Goal: Find specific page/section: Find specific page/section

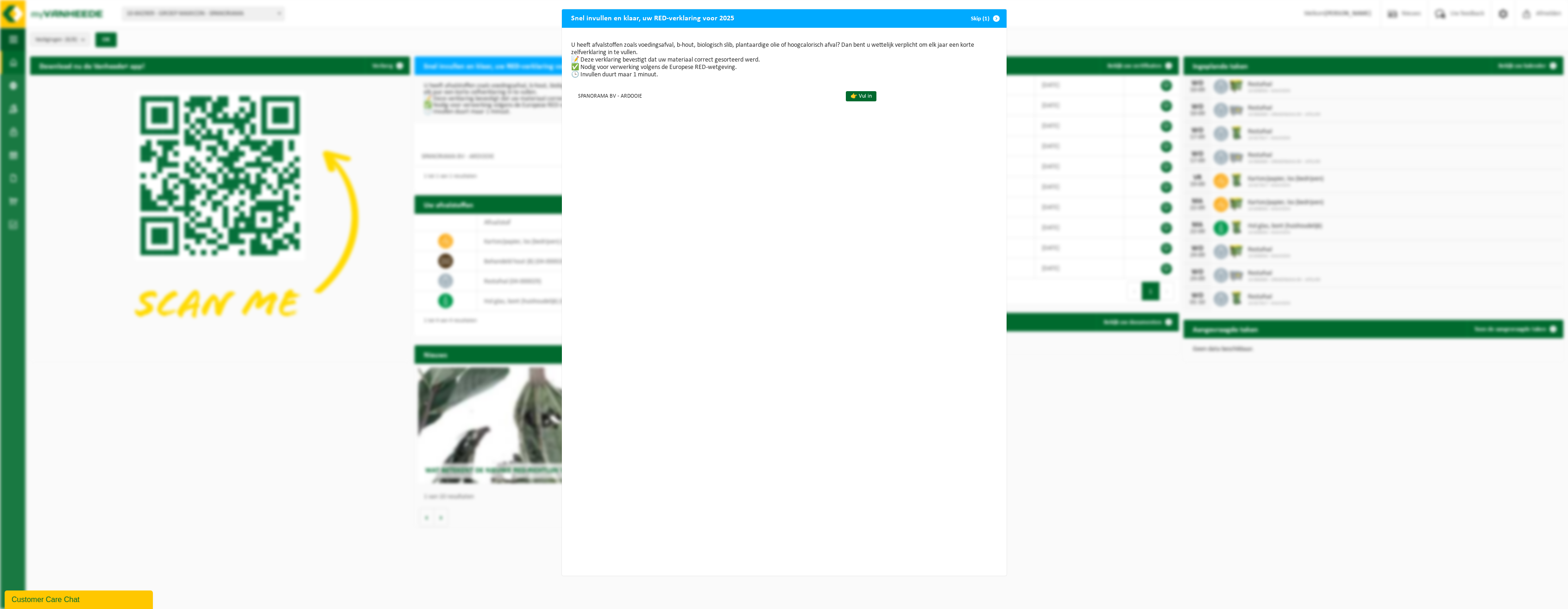
click at [980, 18] on button "Skip (1)" at bounding box center [984, 18] width 42 height 18
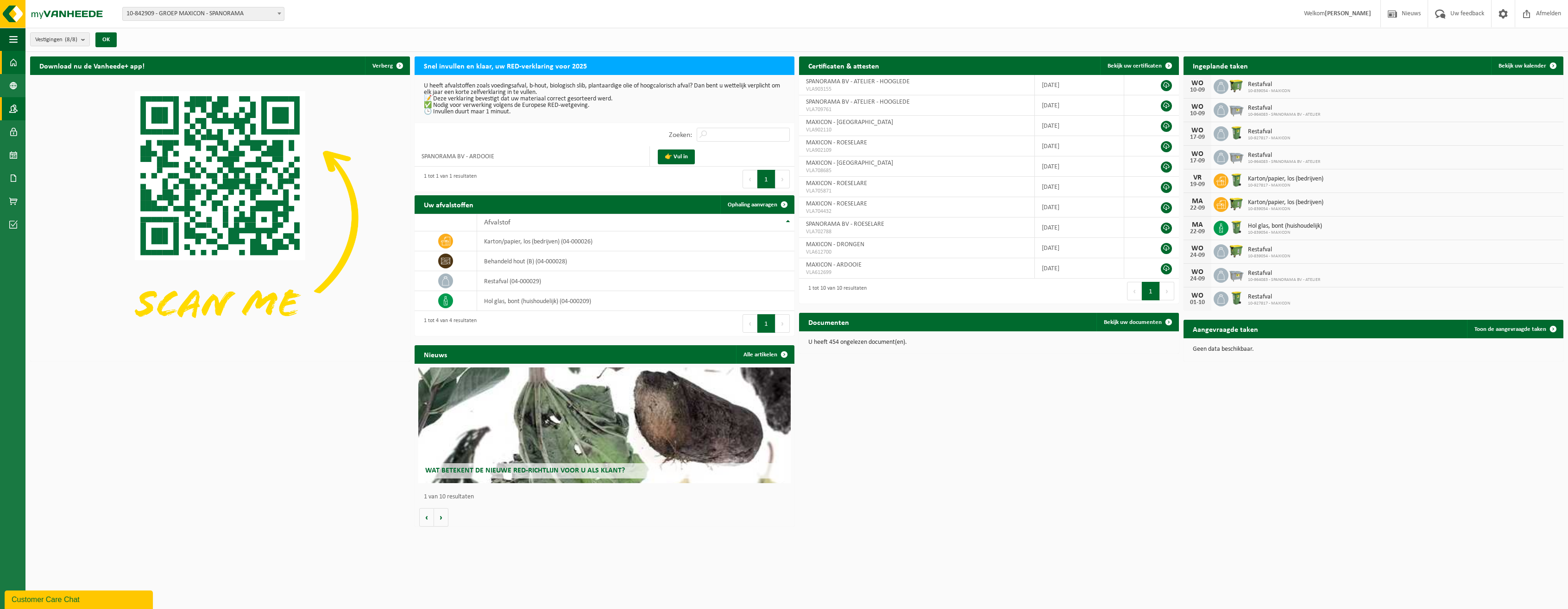
click at [14, 111] on span at bounding box center [13, 109] width 9 height 23
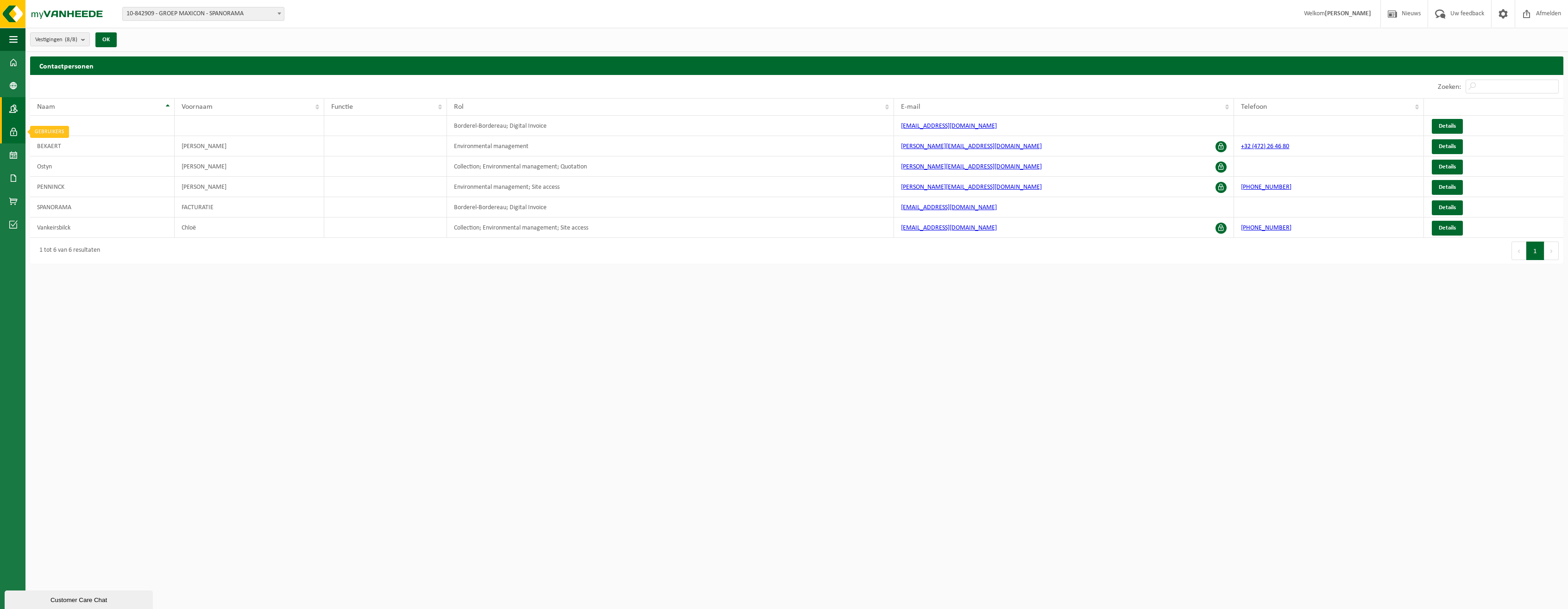
click at [14, 130] on span at bounding box center [13, 132] width 9 height 23
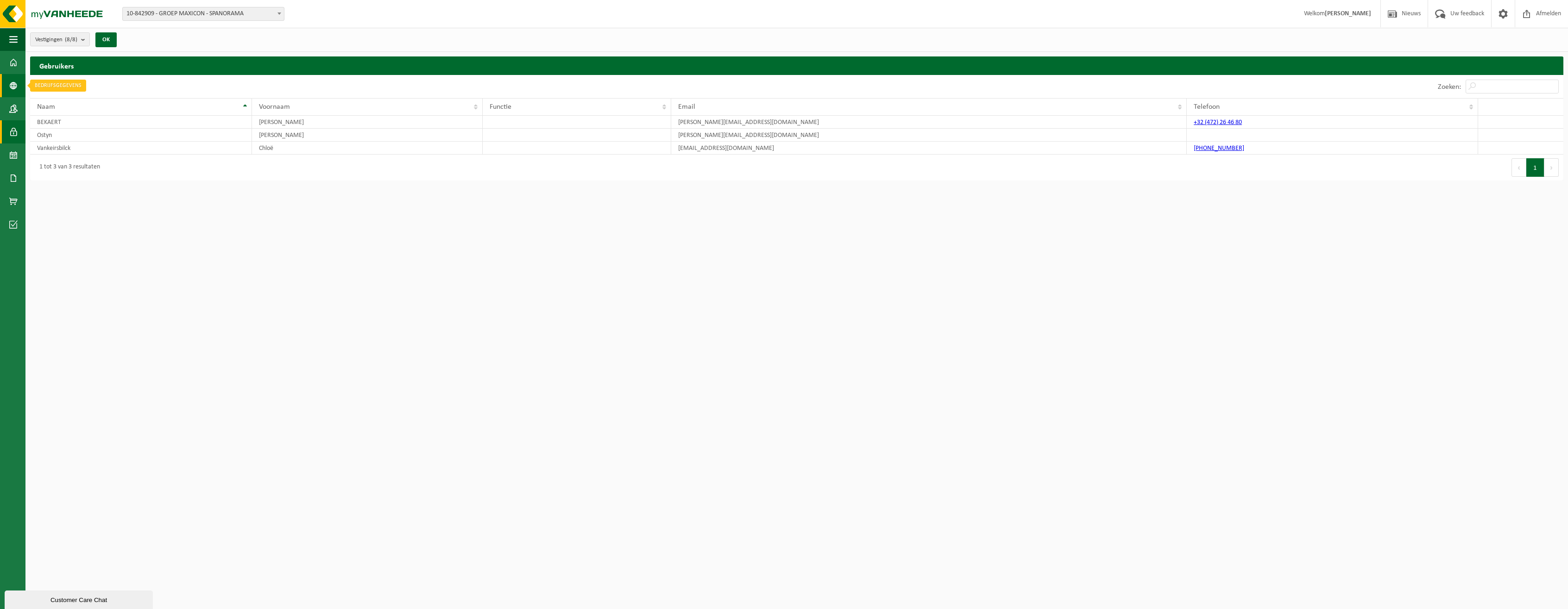
click at [18, 88] on link "Bedrijfsgegevens" at bounding box center [13, 86] width 26 height 23
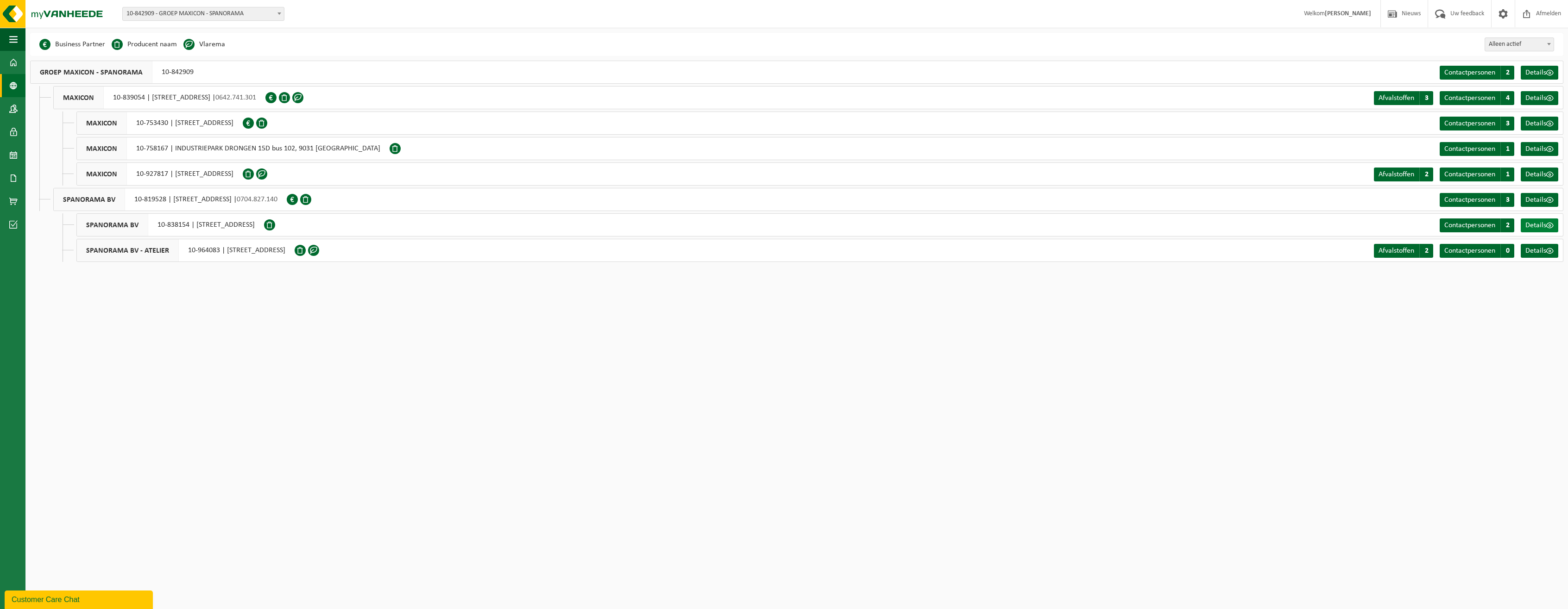
click at [1543, 226] on span "Details" at bounding box center [1536, 226] width 21 height 7
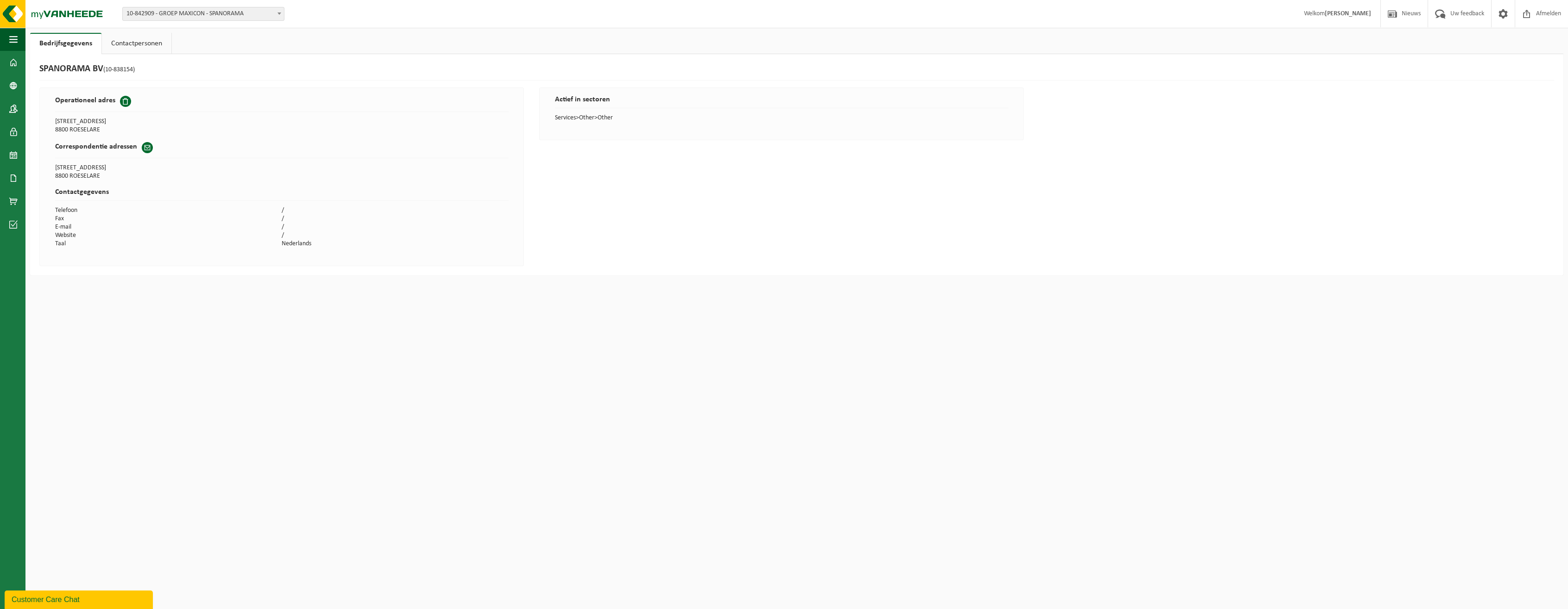
click at [142, 151] on span at bounding box center [147, 148] width 11 height 11
click at [130, 46] on link "Contactpersonen" at bounding box center [136, 43] width 69 height 21
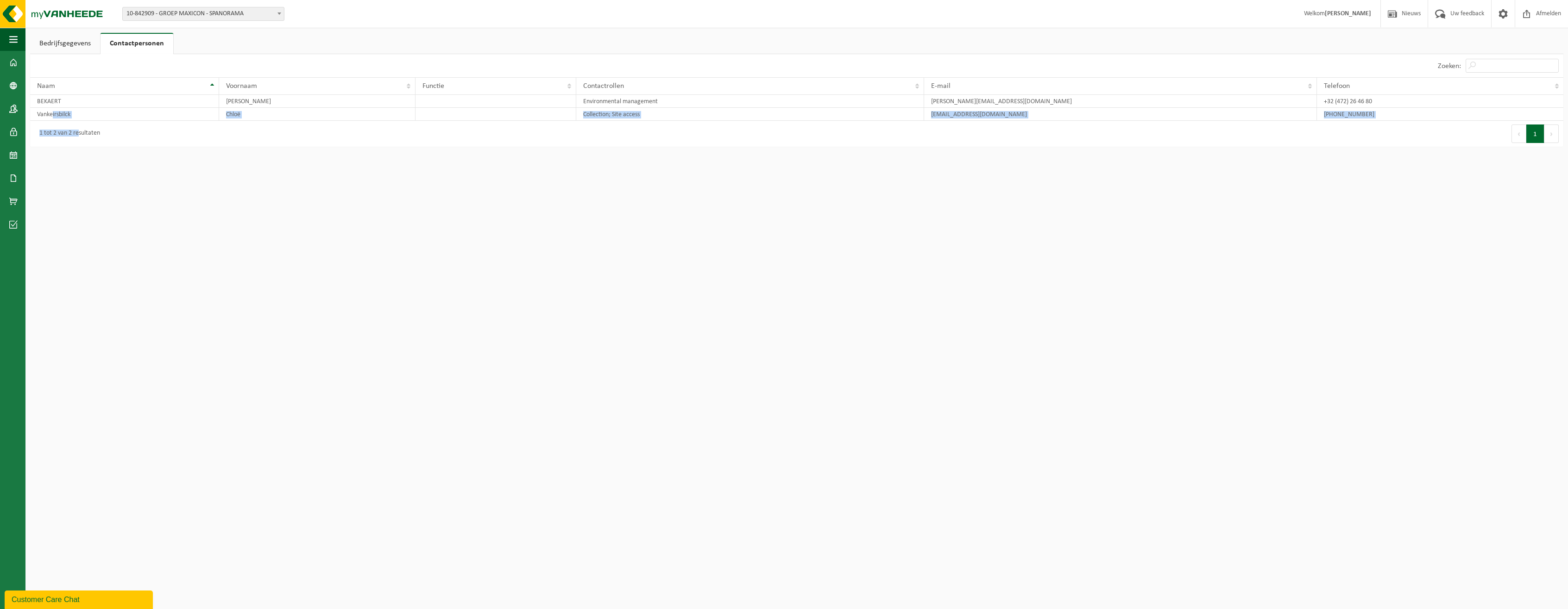
drag, startPoint x: 52, startPoint y: 118, endPoint x: 82, endPoint y: 136, distance: 35.0
click at [82, 136] on div "10 25 50 100 10 resultaten weergeven Zoeken: Naam Voornaam Functie Contactrolle…" at bounding box center [796, 100] width 1533 height 92
drag, startPoint x: 82, startPoint y: 136, endPoint x: 229, endPoint y: 216, distance: 167.4
click at [229, 216] on html "Vestiging: 10-842909 - GROEP MAXICON - SPANORAMA 10-839054 - MAXICON - ROESELAR…" at bounding box center [784, 304] width 1568 height 609
click at [94, 50] on link "Bedrijfsgegevens" at bounding box center [65, 43] width 70 height 21
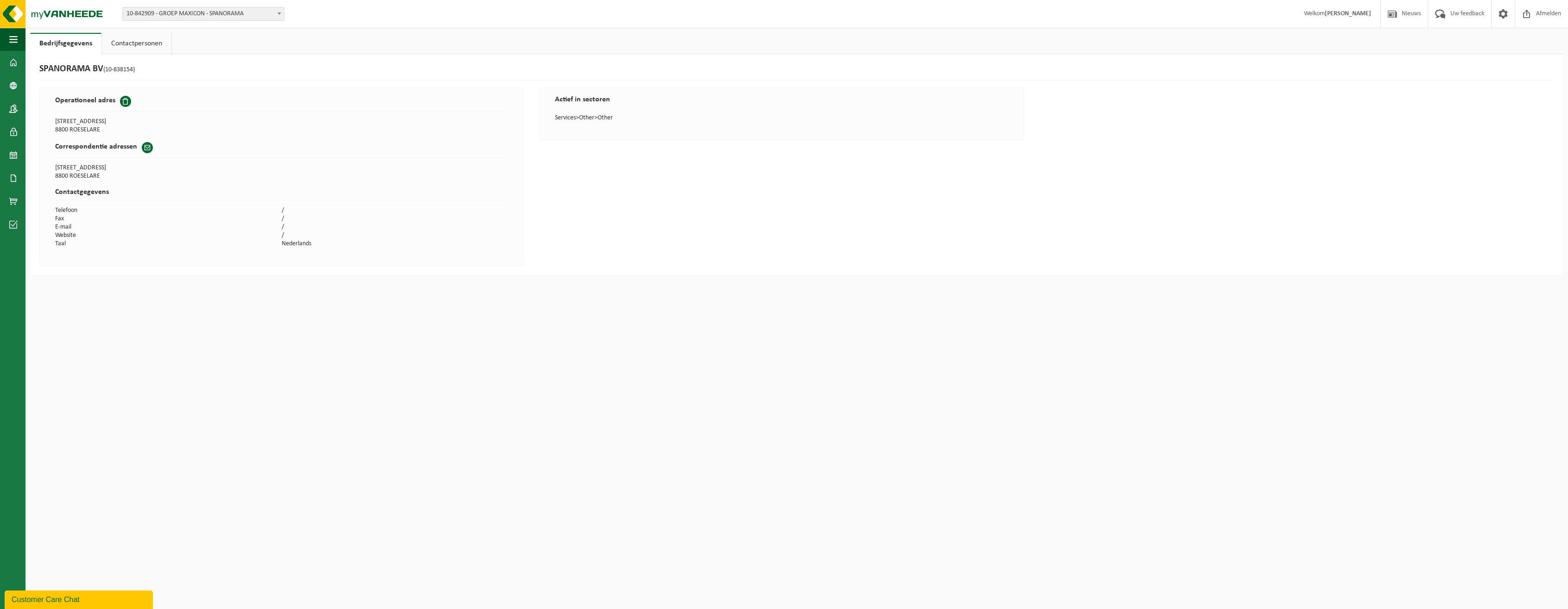
click at [1166, 300] on html "Vestiging: 10-842909 - GROEP MAXICON - SPANORAMA 10-839054 - MAXICON - ROESELAR…" at bounding box center [784, 304] width 1568 height 609
click at [273, 13] on span "10-842909 - GROEP MAXICON - SPANORAMA" at bounding box center [203, 13] width 161 height 13
click at [222, 13] on span "10-842909 - GROEP MAXICON - SPANORAMA" at bounding box center [203, 13] width 161 height 13
click at [253, 15] on span "10-842909 - GROEP MAXICON - SPANORAMA" at bounding box center [203, 13] width 161 height 13
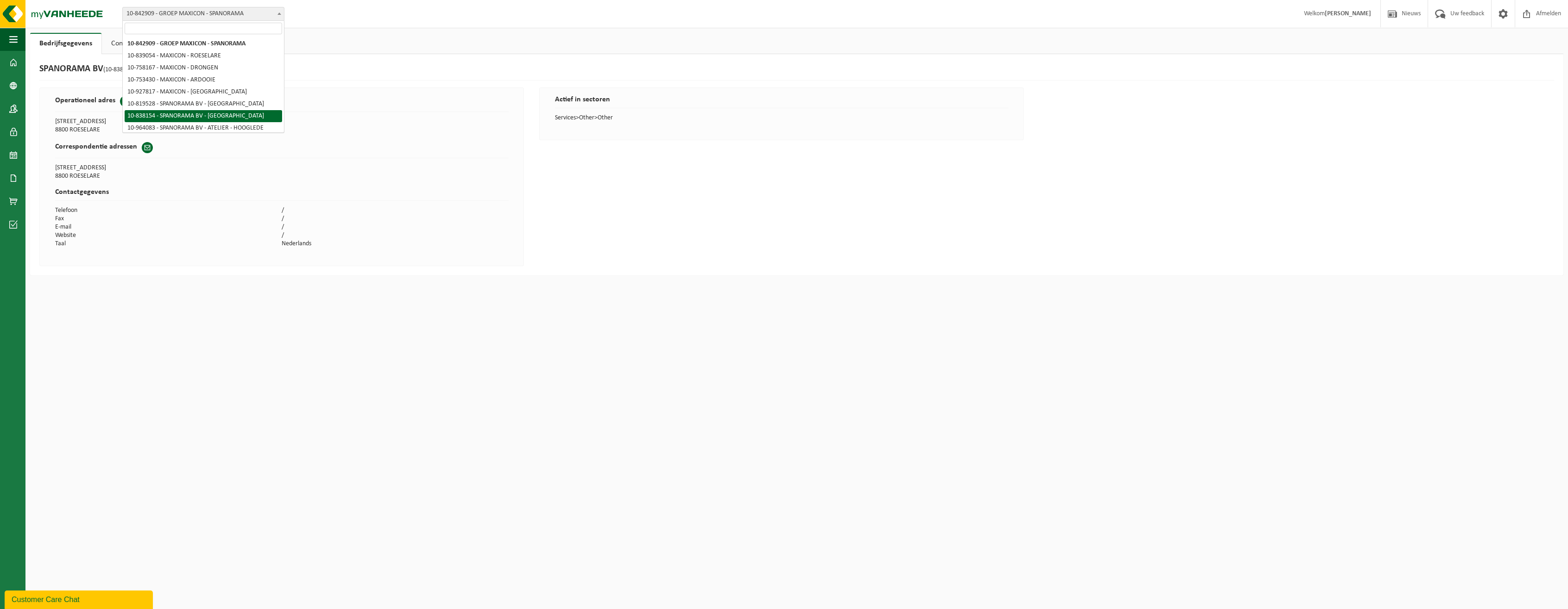
drag, startPoint x: 829, startPoint y: 113, endPoint x: 901, endPoint y: 105, distance: 72.4
click at [830, 113] on th "Actief in sectoren" at bounding box center [782, 102] width 453 height 24
